Goal: Task Accomplishment & Management: Complete application form

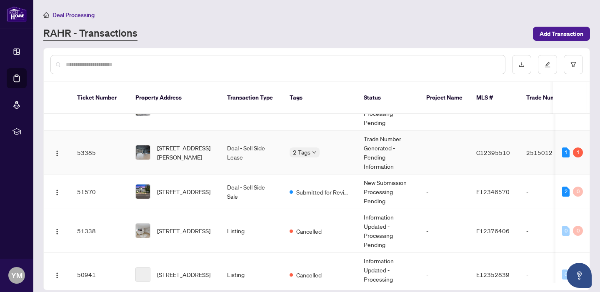
scroll to position [138, 0]
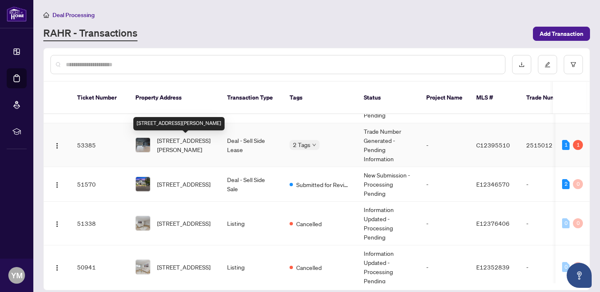
click at [200, 149] on span "[STREET_ADDRESS][PERSON_NAME]" at bounding box center [185, 145] width 57 height 18
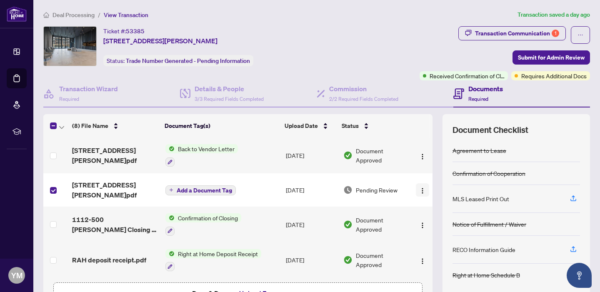
click at [420, 188] on img "button" at bounding box center [422, 190] width 7 height 7
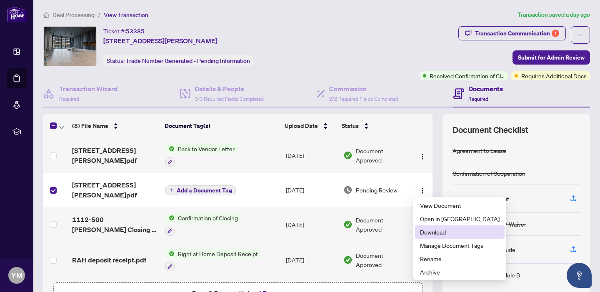
click at [433, 231] on span "Download" at bounding box center [460, 231] width 80 height 9
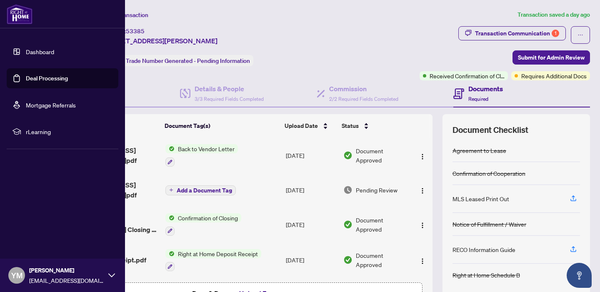
click at [31, 75] on link "Deal Processing" at bounding box center [47, 78] width 42 height 7
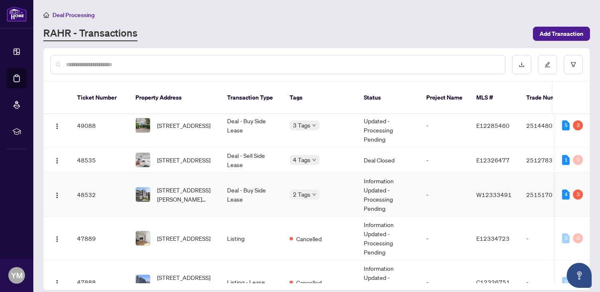
scroll to position [395, 0]
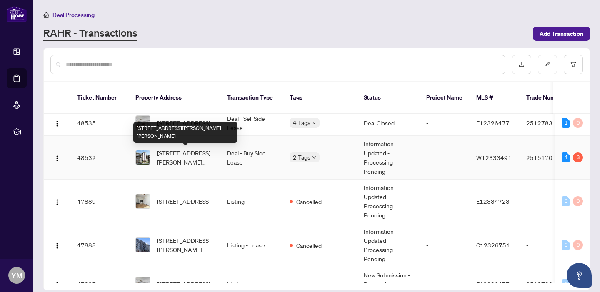
click at [195, 157] on span "[STREET_ADDRESS][PERSON_NAME][PERSON_NAME]" at bounding box center [185, 157] width 57 height 18
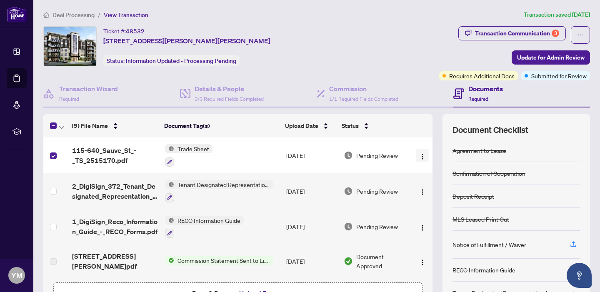
click at [419, 155] on img "button" at bounding box center [422, 156] width 7 height 7
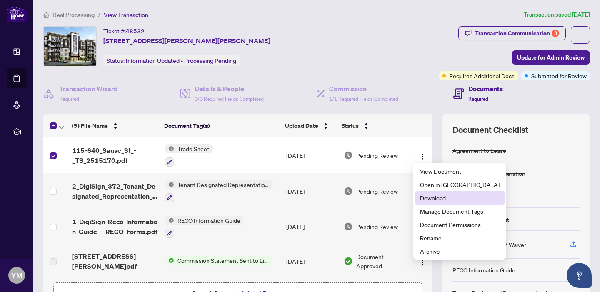
click at [430, 198] on span "Download" at bounding box center [460, 197] width 80 height 9
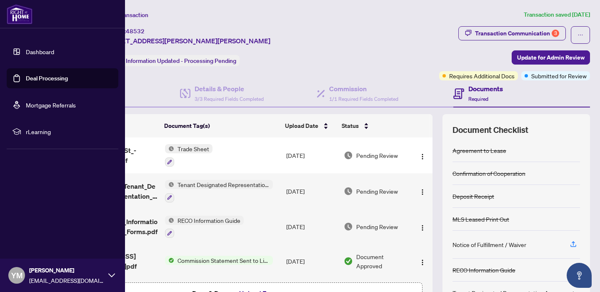
click at [37, 81] on link "Deal Processing" at bounding box center [47, 78] width 42 height 7
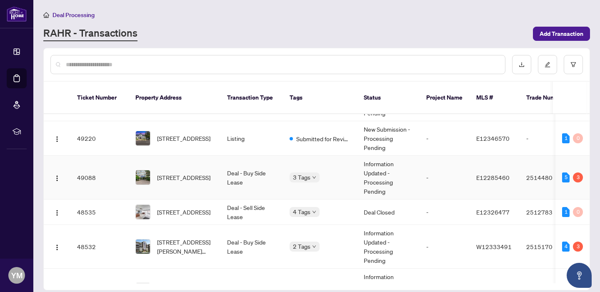
scroll to position [309, 0]
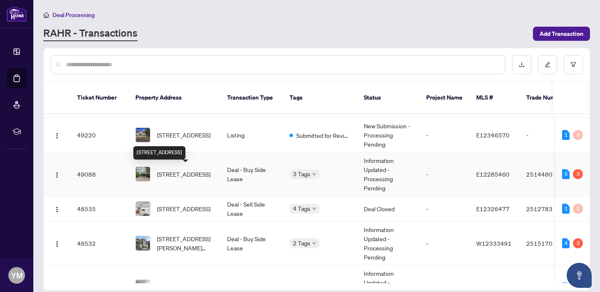
click at [194, 179] on span "[STREET_ADDRESS]" at bounding box center [183, 174] width 53 height 9
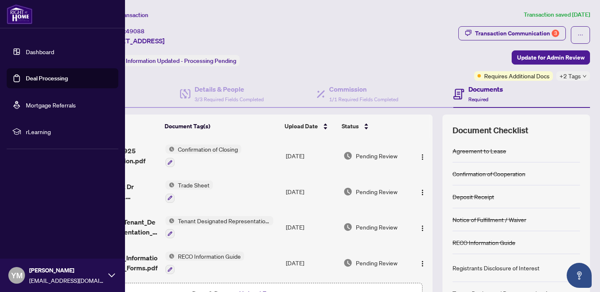
click at [50, 80] on link "Deal Processing" at bounding box center [47, 78] width 42 height 7
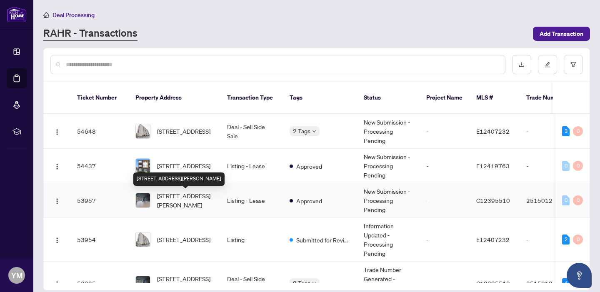
click at [197, 198] on span "[STREET_ADDRESS][PERSON_NAME]" at bounding box center [185, 200] width 57 height 18
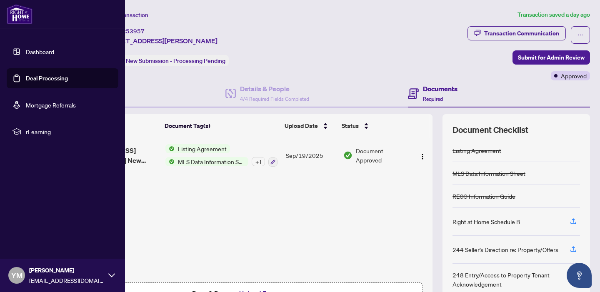
click at [32, 78] on link "Deal Processing" at bounding box center [47, 78] width 42 height 7
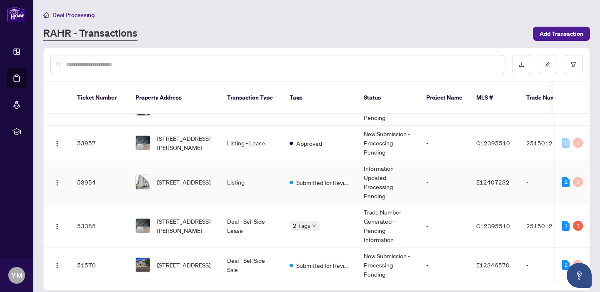
scroll to position [59, 0]
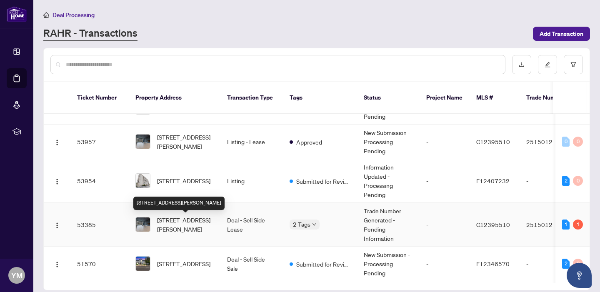
click at [190, 222] on span "[STREET_ADDRESS][PERSON_NAME]" at bounding box center [185, 224] width 57 height 18
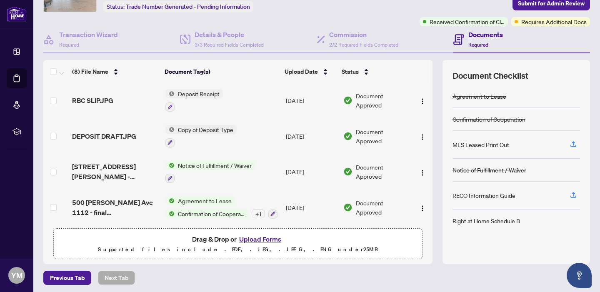
scroll to position [56, 0]
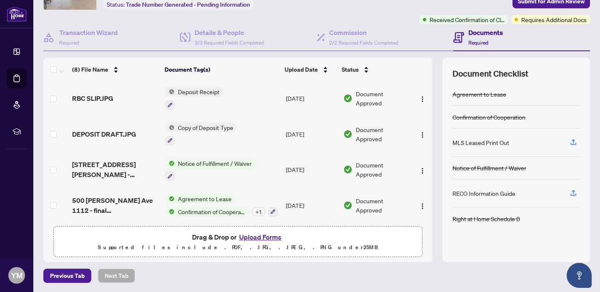
click at [267, 236] on button "Upload Forms" at bounding box center [260, 237] width 47 height 11
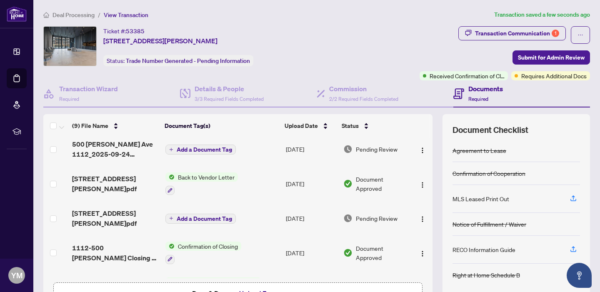
scroll to position [0, 0]
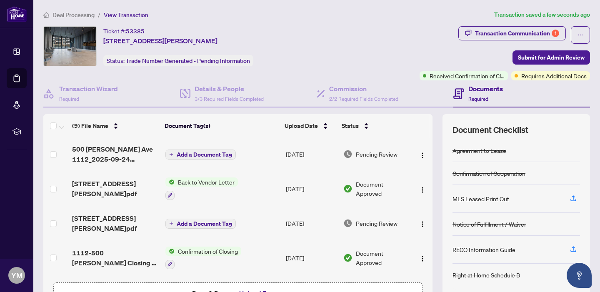
click at [213, 155] on span "Add a Document Tag" at bounding box center [204, 155] width 55 height 6
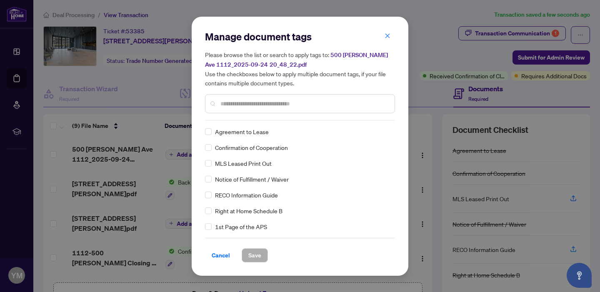
click at [237, 109] on div at bounding box center [300, 103] width 190 height 19
click at [238, 104] on input "text" at bounding box center [303, 103] width 167 height 9
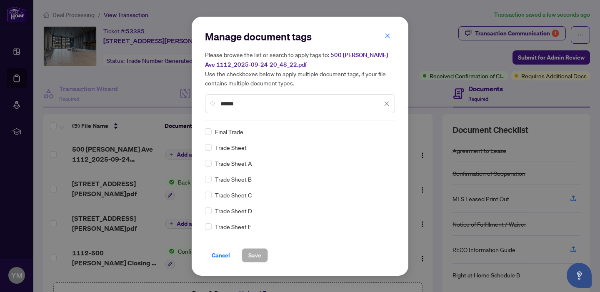
type input "*****"
click at [255, 257] on span "Save" at bounding box center [254, 255] width 13 height 13
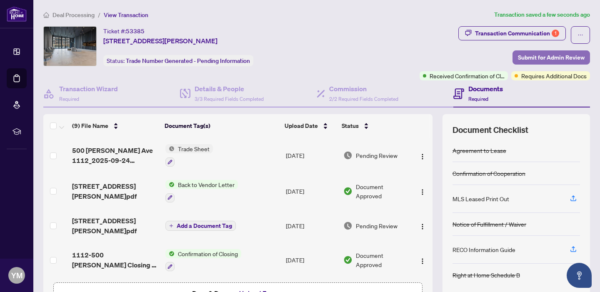
click at [576, 58] on span "Submit for Admin Review" at bounding box center [551, 57] width 67 height 13
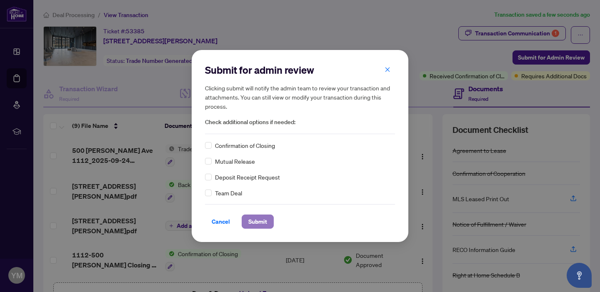
click at [261, 219] on span "Submit" at bounding box center [257, 221] width 19 height 13
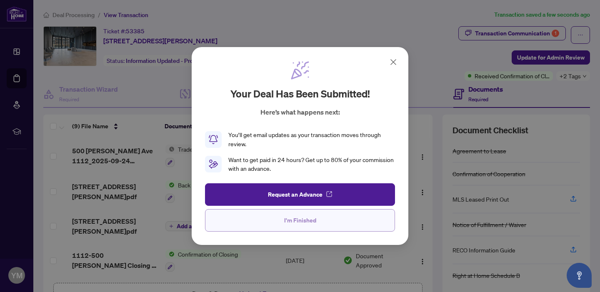
click at [315, 219] on button "I'm Finished" at bounding box center [300, 220] width 190 height 22
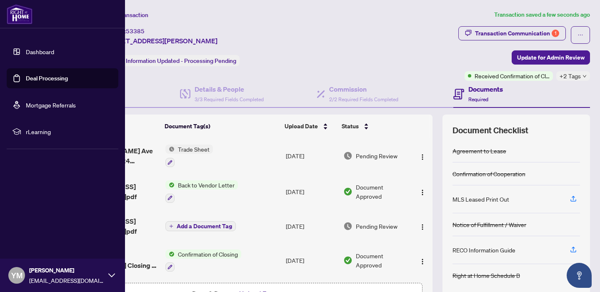
click at [43, 78] on link "Deal Processing" at bounding box center [47, 78] width 42 height 7
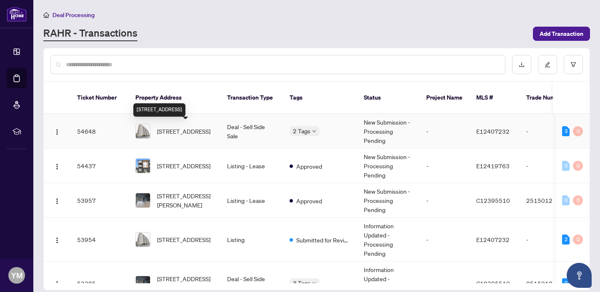
click at [189, 131] on span "[STREET_ADDRESS]" at bounding box center [183, 131] width 53 height 9
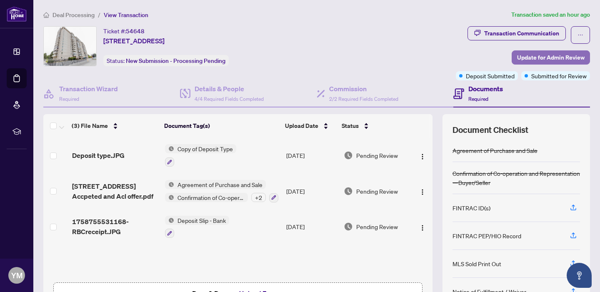
click at [564, 57] on span "Update for Admin Review" at bounding box center [550, 57] width 67 height 13
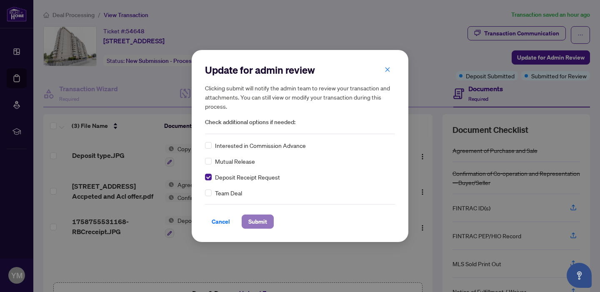
click at [262, 222] on span "Submit" at bounding box center [257, 221] width 19 height 13
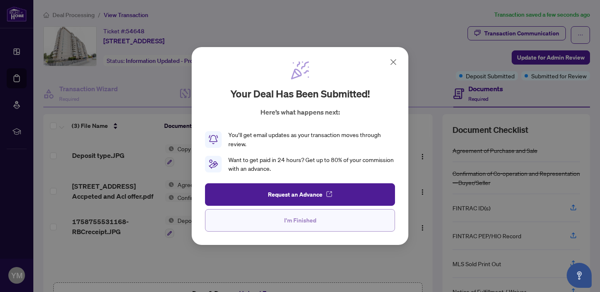
click at [325, 224] on button "I'm Finished" at bounding box center [300, 220] width 190 height 22
